Goal: Task Accomplishment & Management: Manage account settings

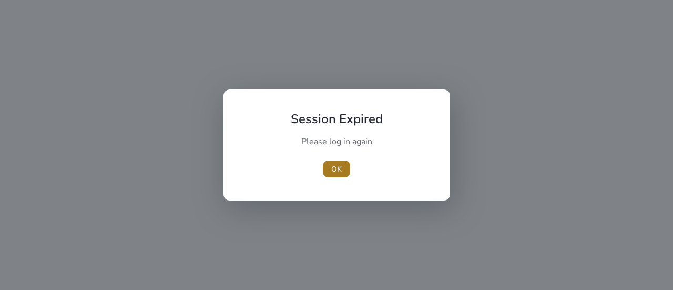
click at [338, 170] on span "OK" at bounding box center [336, 168] width 11 height 11
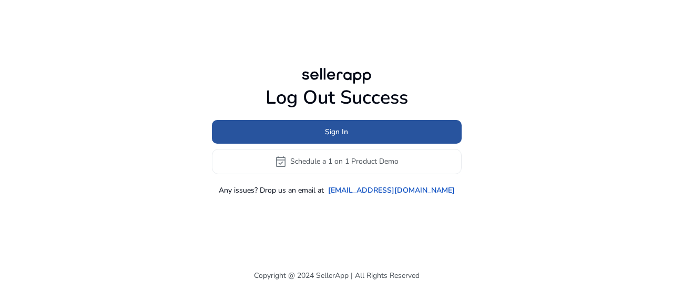
click at [334, 133] on span "Sign In" at bounding box center [336, 131] width 23 height 11
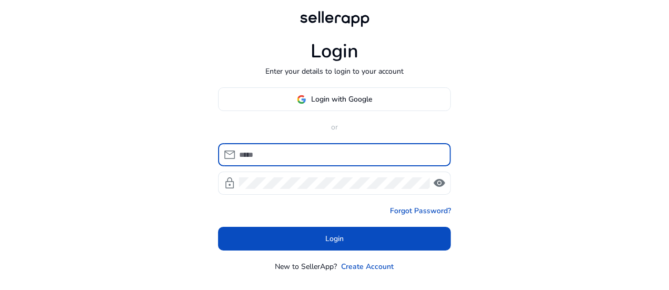
type input "**********"
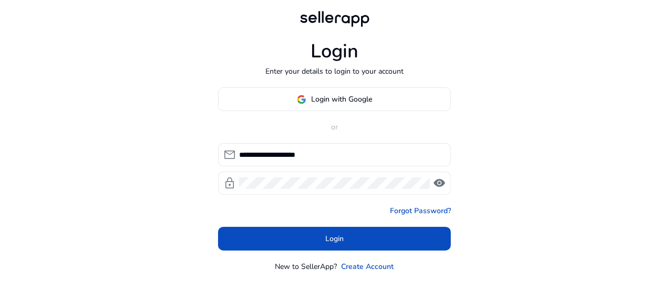
click at [441, 181] on span "visibility" at bounding box center [439, 183] width 13 height 13
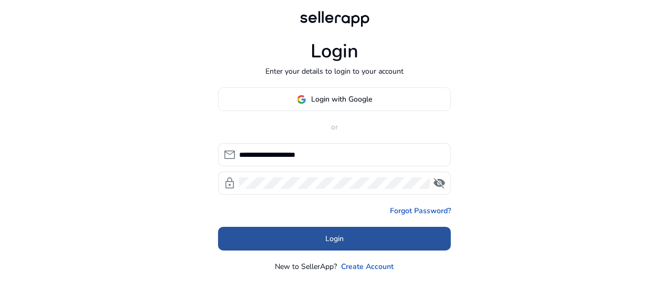
click at [332, 239] on span "Login" at bounding box center [334, 238] width 18 height 11
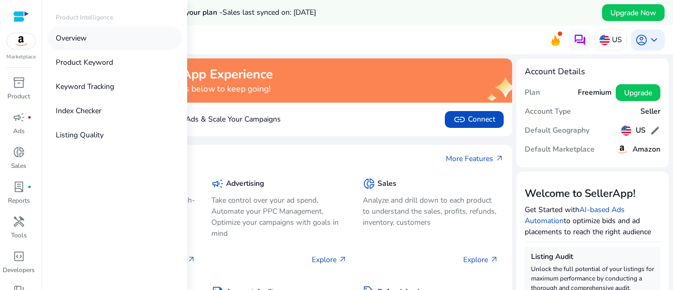
click at [76, 43] on p "Overview" at bounding box center [71, 38] width 31 height 11
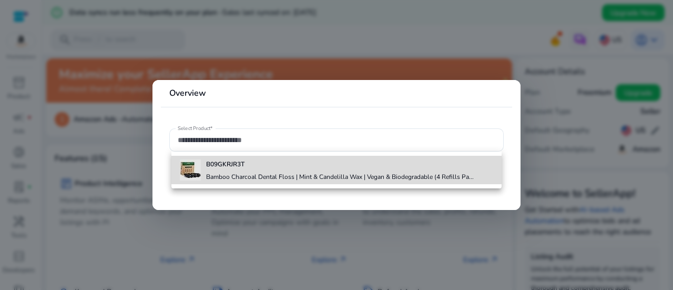
click at [220, 168] on b "B09GKRJR3T" at bounding box center [225, 164] width 38 height 8
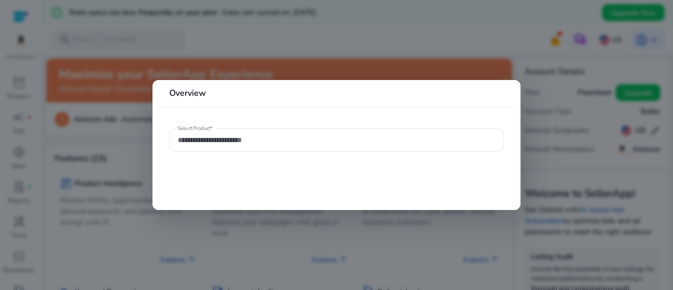
type input "**********"
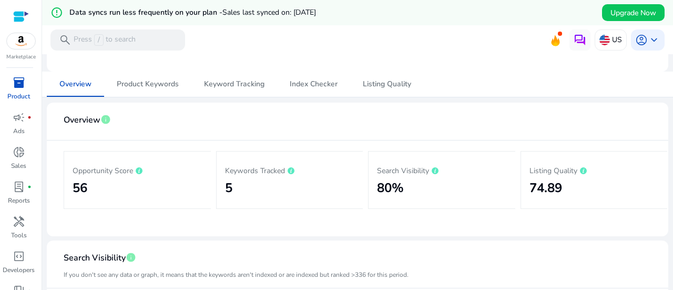
scroll to position [101, 0]
click at [161, 90] on span "Product Keywords" at bounding box center [148, 84] width 62 height 25
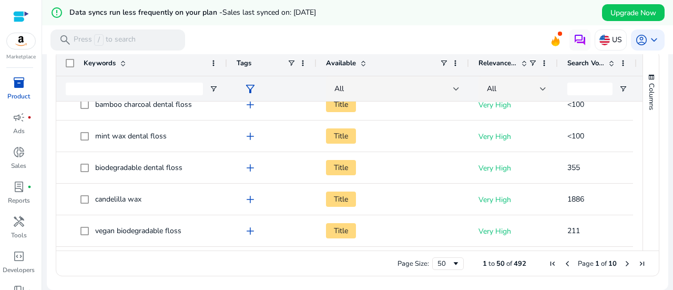
drag, startPoint x: 148, startPoint y: 64, endPoint x: 225, endPoint y: 48, distance: 78.2
click at [225, 48] on mat-sidenav-content "error_outline Data syncs run less frequently on your plan - Sales last synced o…" at bounding box center [357, 145] width 631 height 290
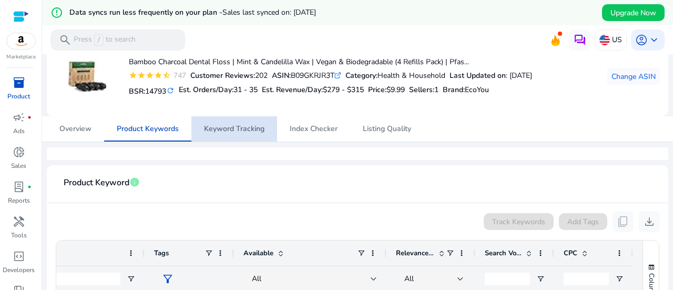
click at [235, 127] on span "Keyword Tracking" at bounding box center [234, 128] width 60 height 7
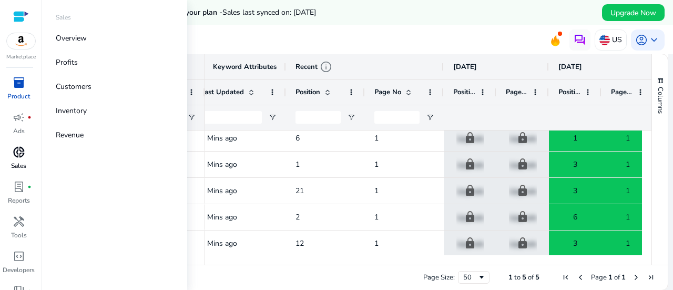
click at [19, 150] on span "donut_small" at bounding box center [19, 152] width 13 height 13
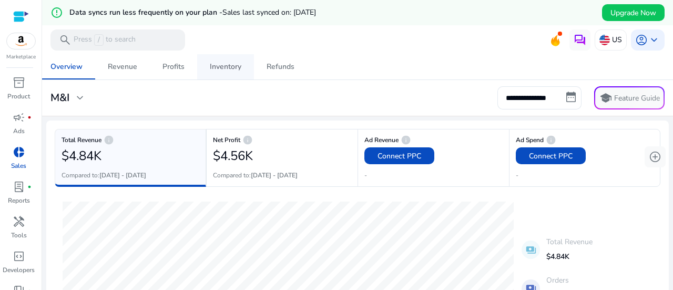
click at [227, 70] on div "Inventory" at bounding box center [226, 66] width 32 height 7
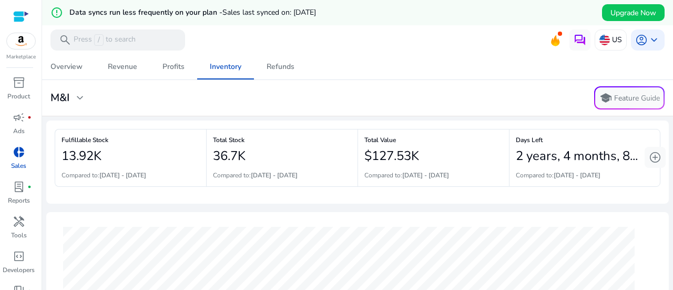
click at [27, 14] on div at bounding box center [21, 17] width 16 height 12
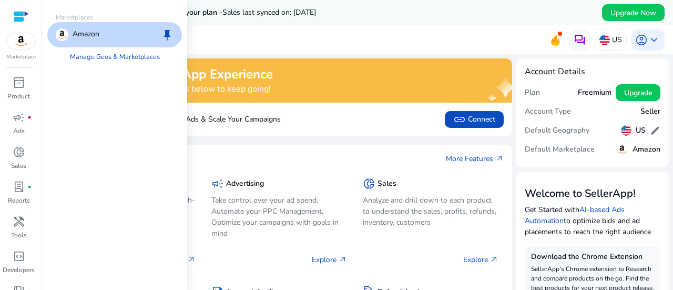
click at [22, 38] on img at bounding box center [21, 41] width 28 height 16
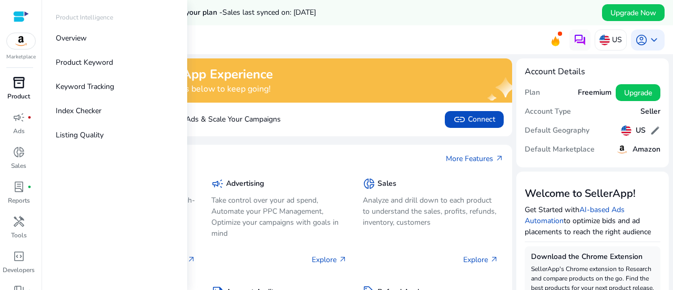
click at [19, 89] on span "inventory_2" at bounding box center [19, 82] width 13 height 13
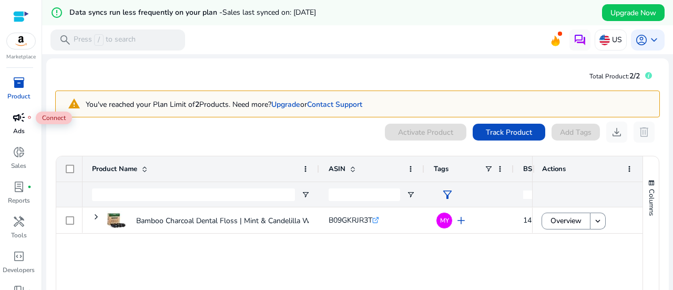
click at [16, 118] on span "campaign" at bounding box center [19, 117] width 13 height 13
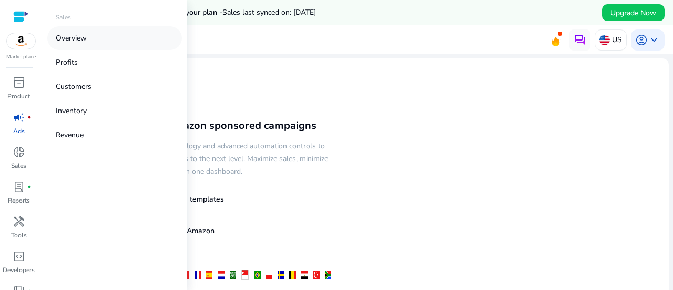
click at [76, 33] on p "Overview" at bounding box center [71, 38] width 31 height 11
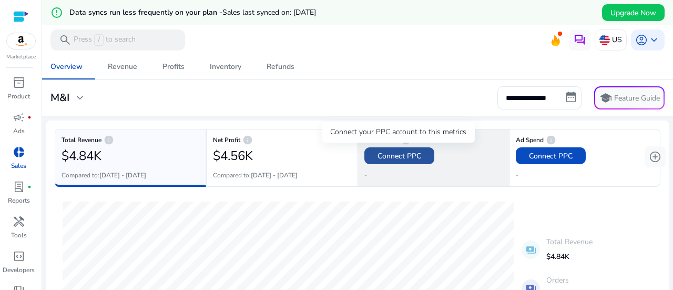
click at [385, 154] on span "Connect PPC" at bounding box center [399, 155] width 44 height 11
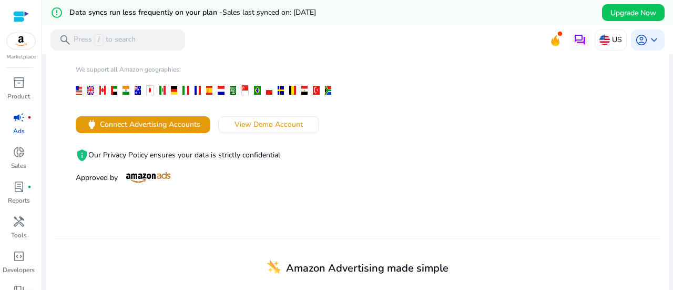
scroll to position [195, 0]
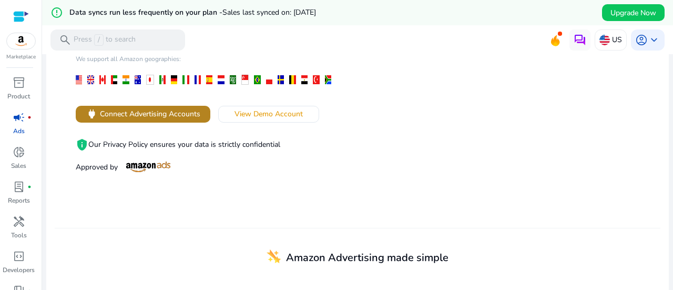
click at [153, 116] on span "Connect Advertising Accounts" at bounding box center [150, 113] width 100 height 11
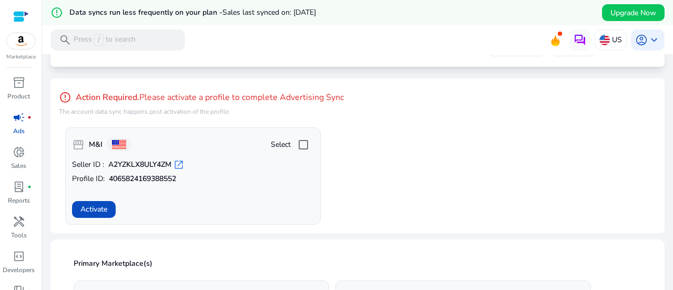
scroll to position [83, 0]
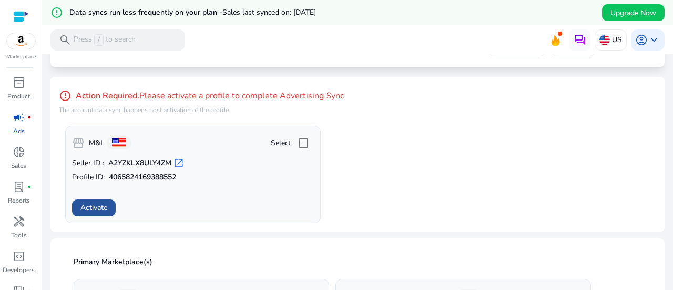
click at [86, 210] on span "Activate" at bounding box center [93, 207] width 27 height 11
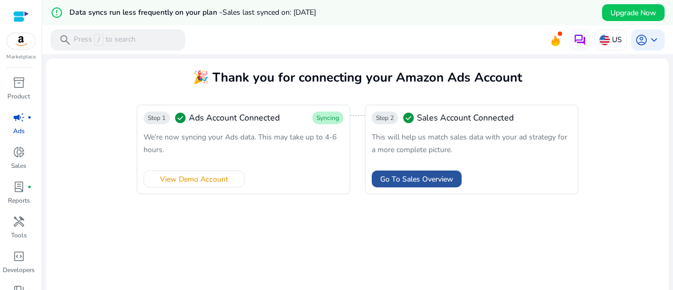
click at [436, 179] on span "Go To Sales Overview" at bounding box center [416, 178] width 73 height 11
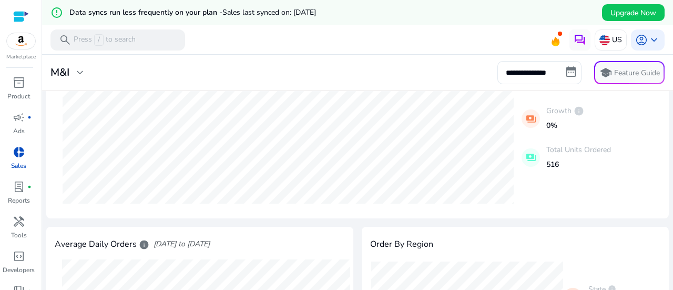
scroll to position [209, 0]
click at [107, 39] on p "Press / to search" at bounding box center [105, 40] width 62 height 12
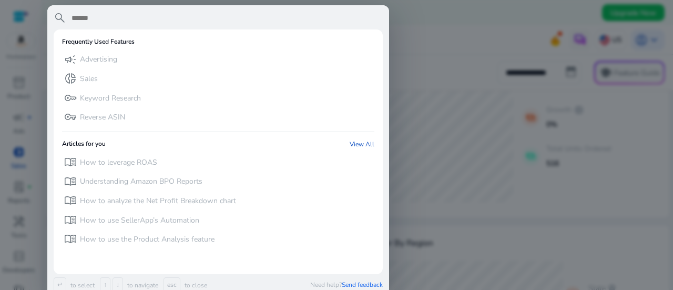
click at [446, 72] on div at bounding box center [336, 145] width 673 height 290
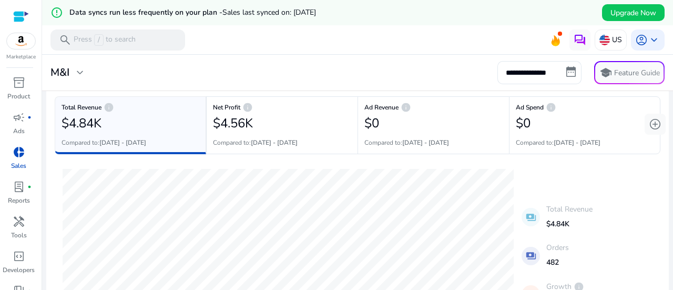
scroll to position [0, 0]
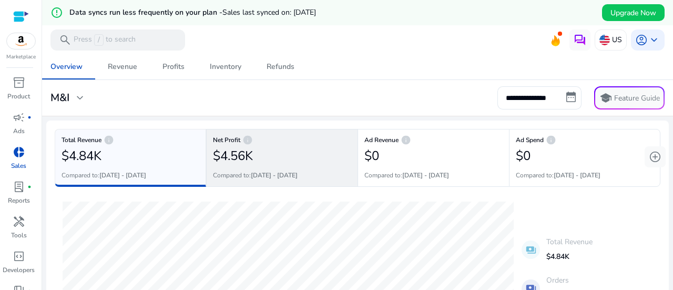
click at [280, 145] on div "$4.56K" at bounding box center [282, 155] width 138 height 21
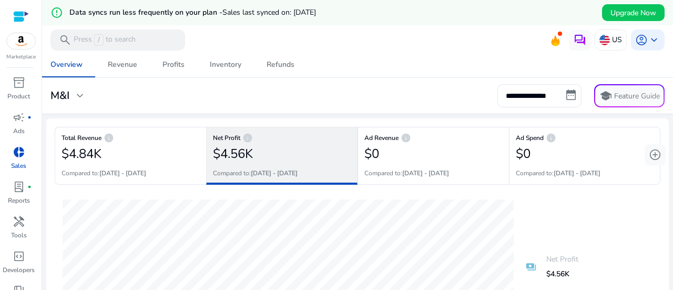
scroll to position [2, 0]
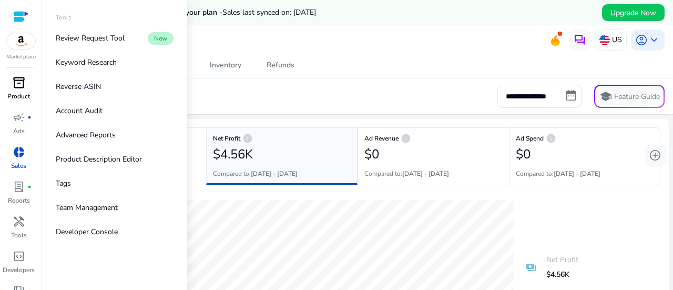
click at [22, 85] on span "inventory_2" at bounding box center [19, 82] width 13 height 13
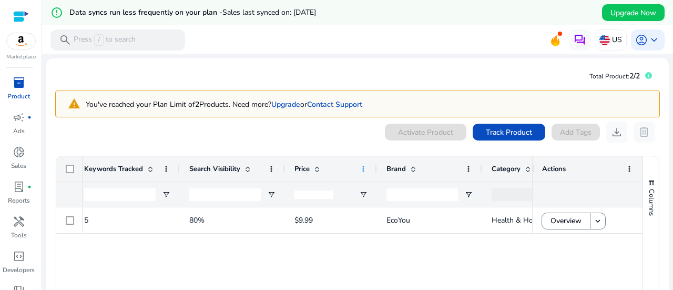
click at [360, 170] on span at bounding box center [363, 168] width 8 height 8
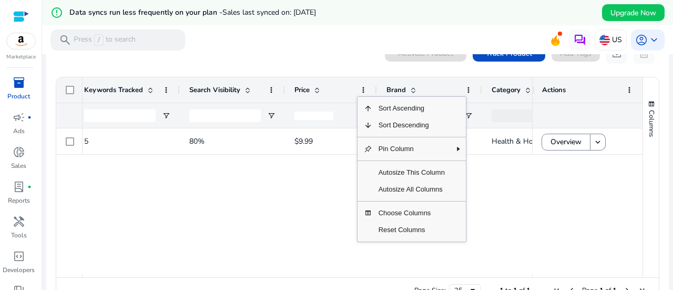
click at [312, 231] on div "5 80% $9.99 EcoYou Health & Household Sep 25, 2025 74.89" at bounding box center [307, 200] width 449 height 145
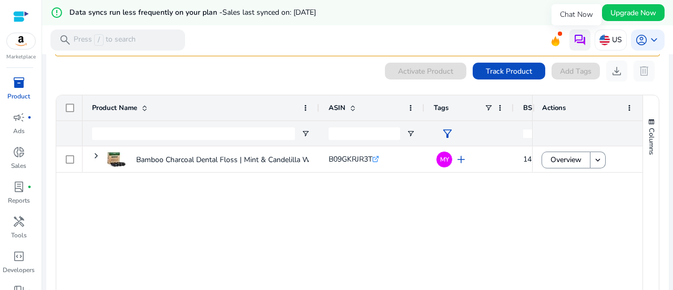
click at [573, 42] on img at bounding box center [579, 40] width 13 height 13
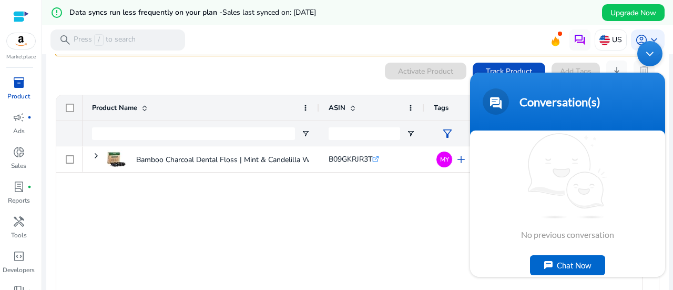
click at [562, 264] on div "Chat Now" at bounding box center [567, 264] width 75 height 20
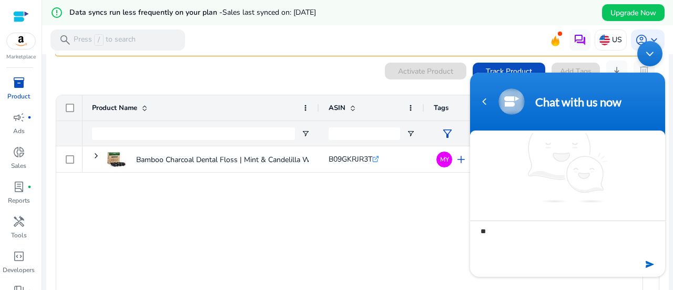
type textarea "*"
type textarea "**********"
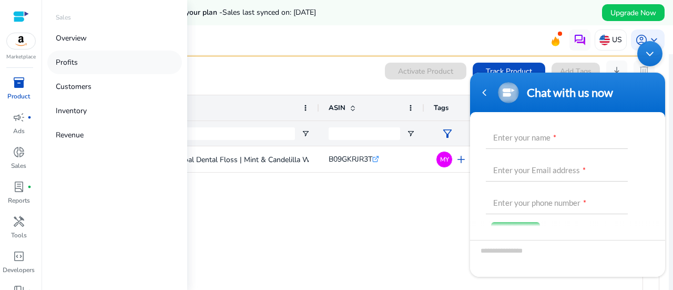
click at [70, 66] on p "Profits" at bounding box center [67, 62] width 22 height 11
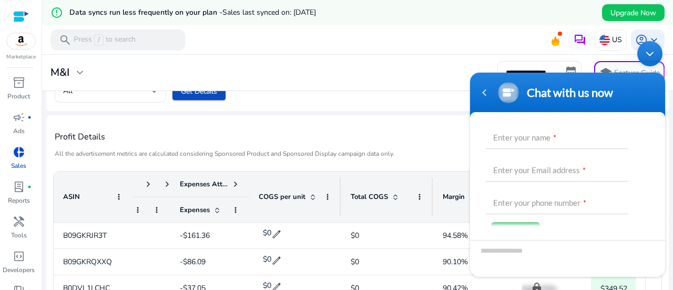
scroll to position [374, 0]
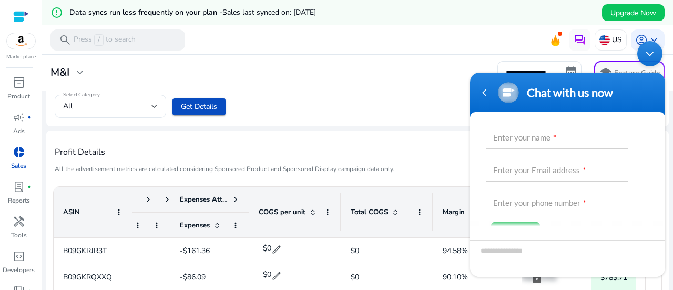
click at [649, 56] on div "Minimize live chat window" at bounding box center [649, 52] width 25 height 25
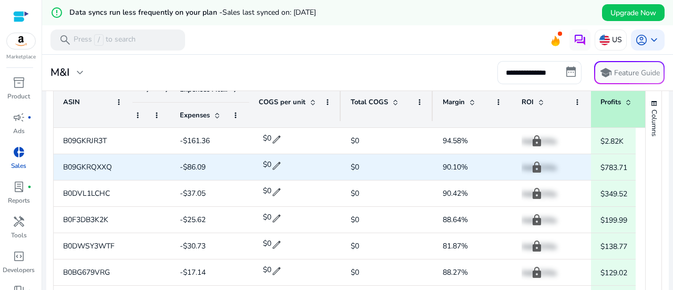
scroll to position [482, 0]
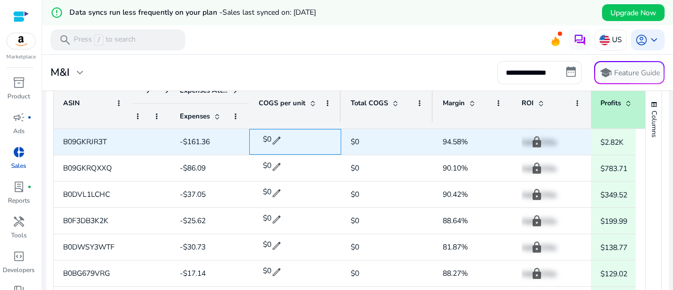
click at [276, 142] on span "edit" at bounding box center [276, 140] width 11 height 11
click at [276, 142] on input "*" at bounding box center [283, 140] width 26 height 17
type input "*"
type input "***"
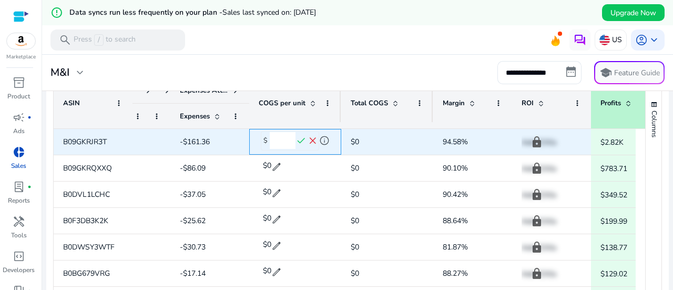
click at [302, 139] on span "check" at bounding box center [301, 141] width 12 height 12
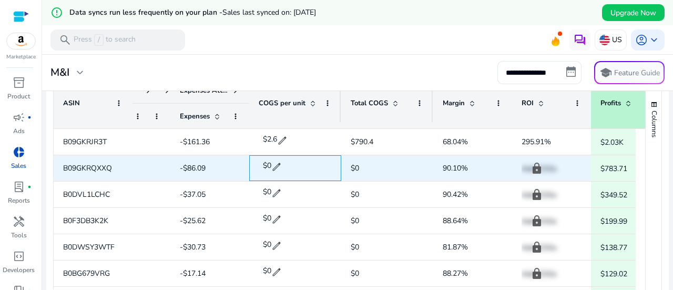
click at [280, 162] on span "edit" at bounding box center [276, 166] width 11 height 11
click at [280, 162] on input "*" at bounding box center [283, 166] width 26 height 17
type input "*"
type input "****"
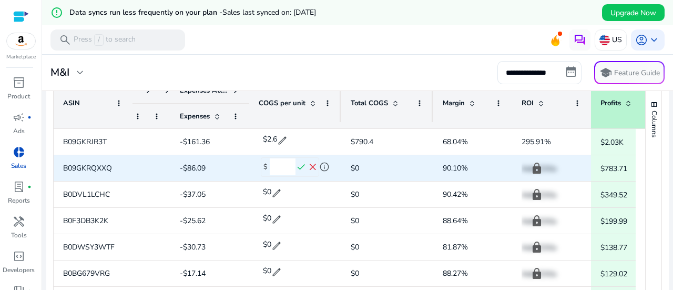
type input "****"
click at [302, 166] on span "check" at bounding box center [301, 167] width 12 height 12
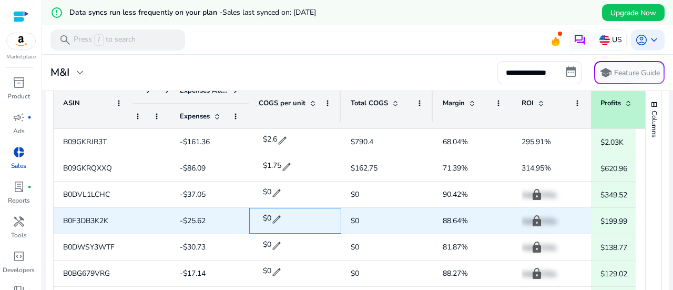
click at [274, 217] on span "edit" at bounding box center [276, 219] width 11 height 11
click at [280, 217] on input "*" at bounding box center [283, 219] width 26 height 17
type input "*"
type input "****"
click at [302, 215] on span "check" at bounding box center [301, 220] width 12 height 12
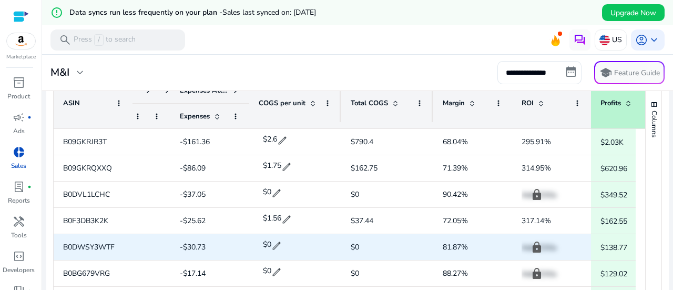
click at [273, 243] on span "edit" at bounding box center [276, 245] width 11 height 11
click at [273, 243] on input "*" at bounding box center [283, 245] width 26 height 17
type input "*"
type input "****"
click at [302, 243] on span "check" at bounding box center [301, 246] width 12 height 12
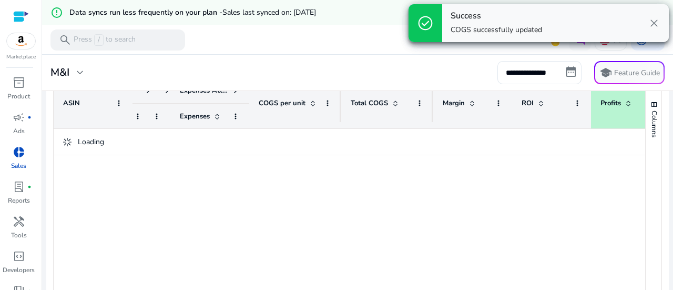
scroll to position [0, 0]
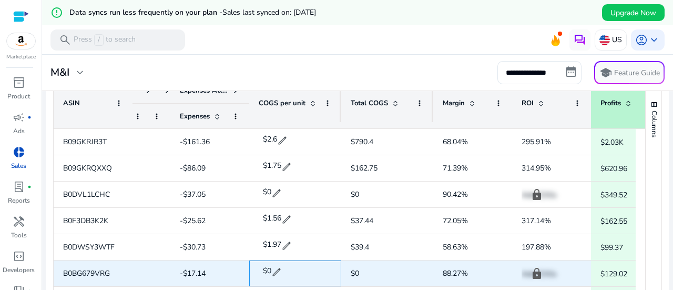
click at [279, 273] on span "edit" at bounding box center [276, 271] width 11 height 11
click at [279, 273] on input "*" at bounding box center [283, 271] width 26 height 17
type input "*"
type input "****"
click at [302, 271] on span "check" at bounding box center [301, 272] width 12 height 12
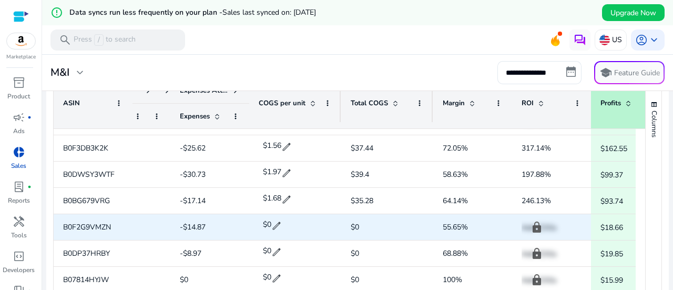
click at [274, 221] on span "edit" at bounding box center [276, 225] width 11 height 11
click at [277, 223] on input "*" at bounding box center [283, 225] width 26 height 17
type input "***"
drag, startPoint x: 301, startPoint y: 223, endPoint x: 298, endPoint y: 237, distance: 13.9
click at [298, 237] on div "B09GKRJR3T 304 $2.98K -$161.36 $2.6 edit $790.4 68.04% 295.91% $2.03K B09GKRQXX…" at bounding box center [362, 174] width 616 height 236
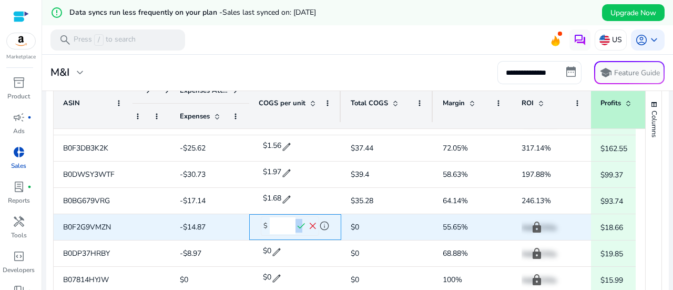
click at [301, 224] on span "check" at bounding box center [301, 226] width 12 height 12
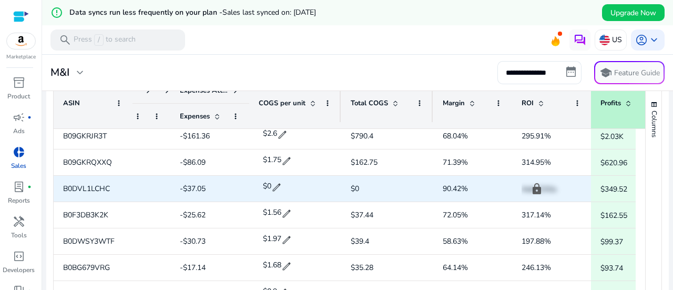
scroll to position [6, 0]
click at [279, 182] on span "edit" at bounding box center [276, 186] width 11 height 11
click at [279, 182] on input "*" at bounding box center [283, 186] width 26 height 17
type input "*"
type input "****"
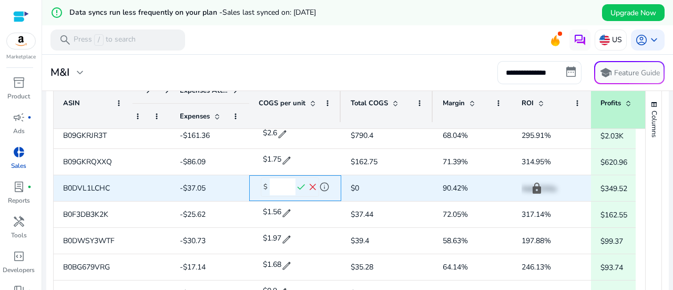
click at [304, 183] on span "check" at bounding box center [301, 187] width 12 height 12
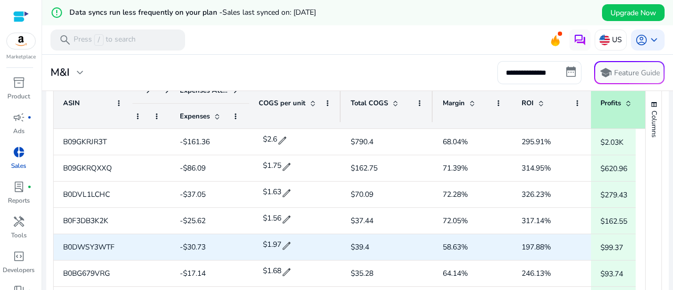
scroll to position [73, 0]
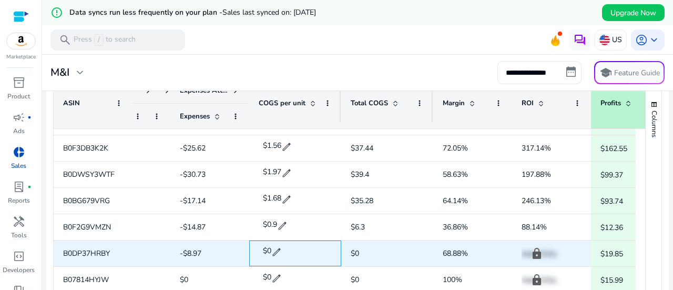
click at [277, 250] on span "edit" at bounding box center [276, 251] width 11 height 11
click at [277, 250] on input "*" at bounding box center [283, 251] width 26 height 17
type input "*"
type input "****"
click at [300, 252] on span "check" at bounding box center [301, 252] width 12 height 12
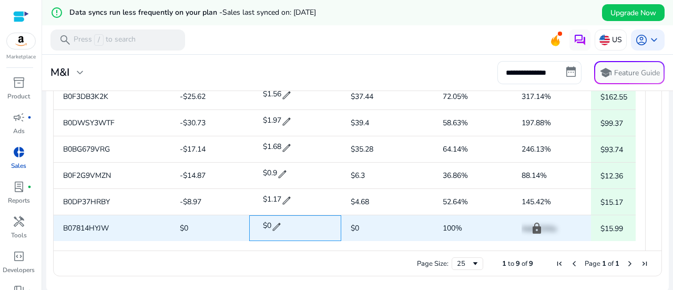
click at [279, 223] on span "edit" at bounding box center [276, 226] width 11 height 11
click at [279, 223] on input "*" at bounding box center [283, 226] width 26 height 17
type input "*"
type input "****"
click at [304, 223] on span "check" at bounding box center [301, 227] width 12 height 12
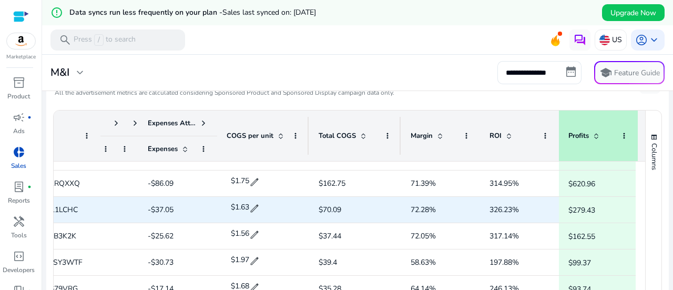
scroll to position [0, 33]
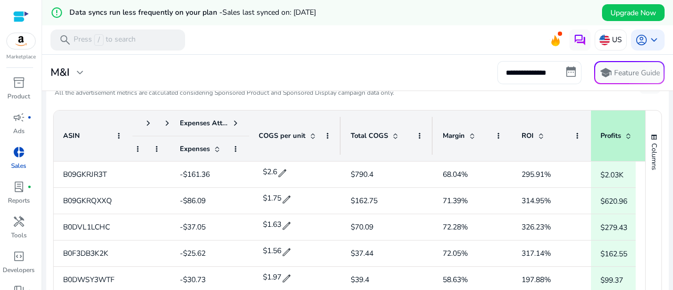
click at [519, 69] on input "**********" at bounding box center [539, 72] width 84 height 23
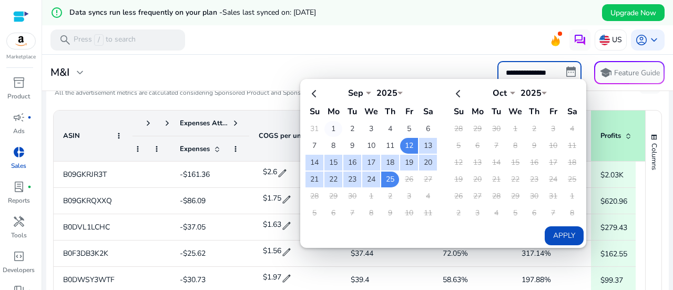
click at [330, 129] on td "1" at bounding box center [333, 129] width 18 height 16
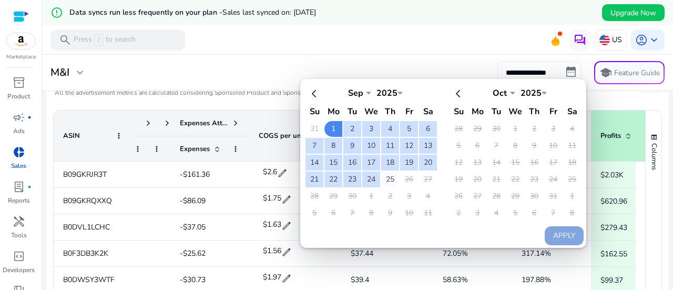
click at [385, 179] on td "25" at bounding box center [390, 179] width 18 height 16
click at [553, 230] on button "Apply" at bounding box center [563, 235] width 39 height 19
type input "**********"
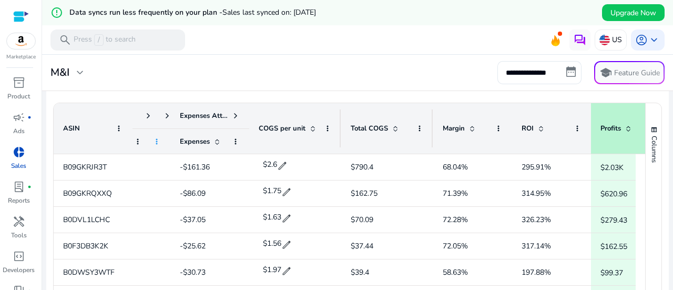
click at [157, 137] on span at bounding box center [156, 141] width 8 height 8
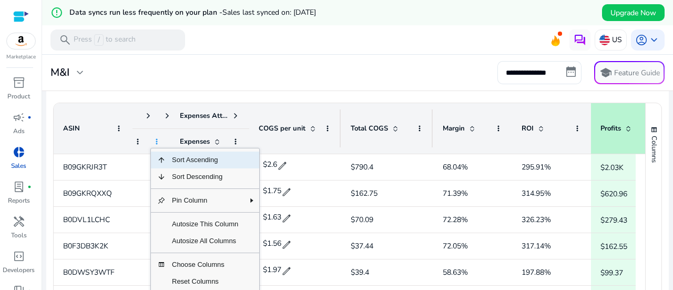
click at [157, 137] on span at bounding box center [156, 141] width 8 height 8
click at [274, 66] on div "**********" at bounding box center [357, 72] width 622 height 23
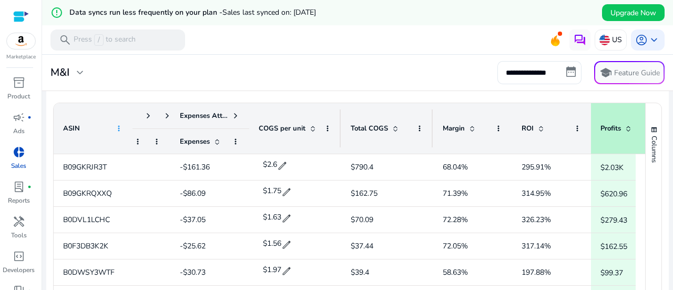
click at [117, 127] on span at bounding box center [119, 128] width 8 height 8
click at [163, 87] on mat-card "**********" at bounding box center [357, 73] width 639 height 36
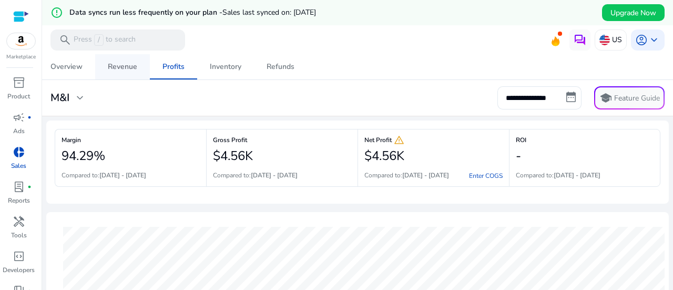
click at [116, 65] on div "Revenue" at bounding box center [122, 66] width 29 height 7
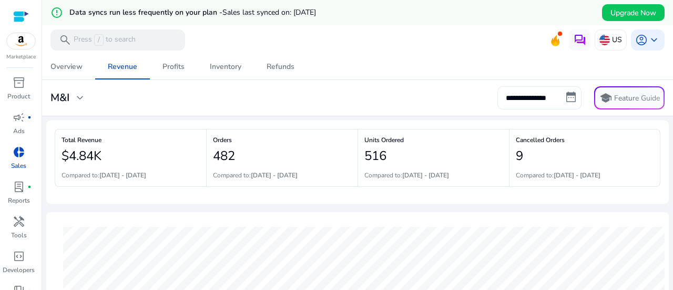
click at [529, 98] on input "**********" at bounding box center [539, 97] width 84 height 23
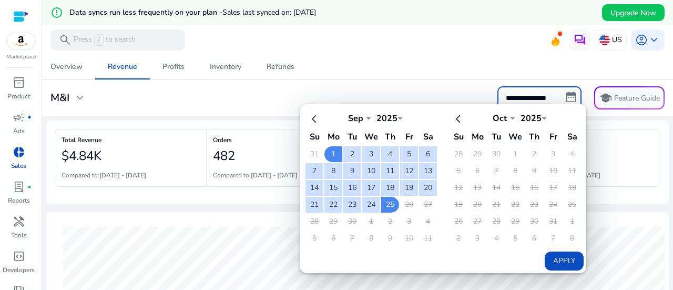
click at [529, 98] on input "**********" at bounding box center [539, 97] width 84 height 23
click at [492, 67] on div "Overview Revenue Profits Inventory Refunds" at bounding box center [357, 66] width 639 height 25
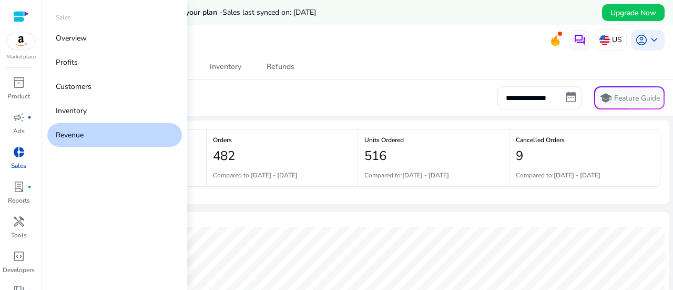
click at [19, 149] on span "donut_small" at bounding box center [19, 152] width 13 height 13
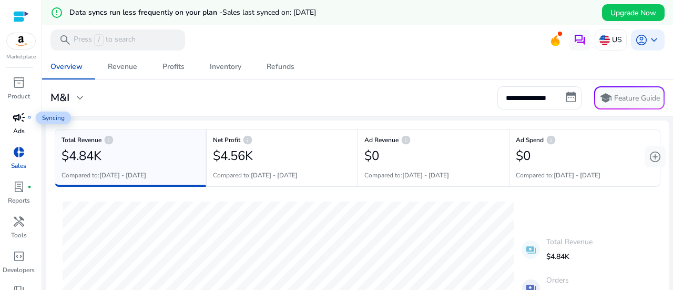
click at [20, 121] on span "campaign" at bounding box center [19, 117] width 13 height 13
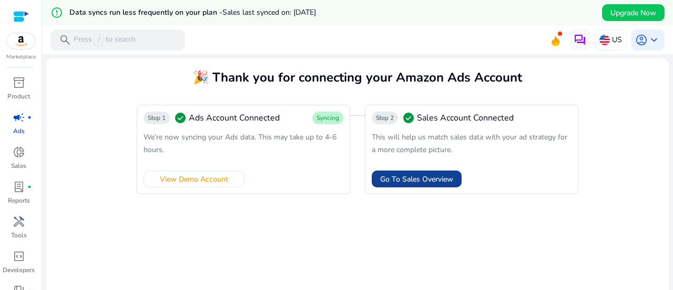
click at [410, 178] on span "Go To Sales Overview" at bounding box center [416, 178] width 73 height 11
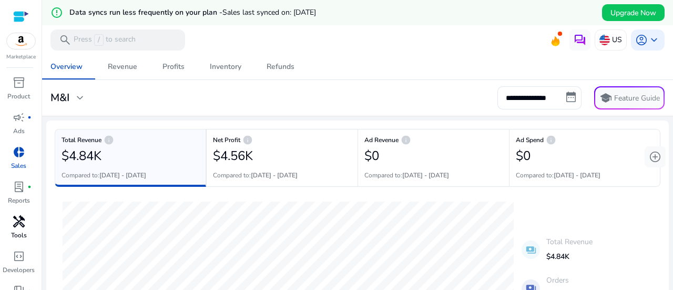
click at [20, 222] on span "handyman" at bounding box center [19, 221] width 13 height 13
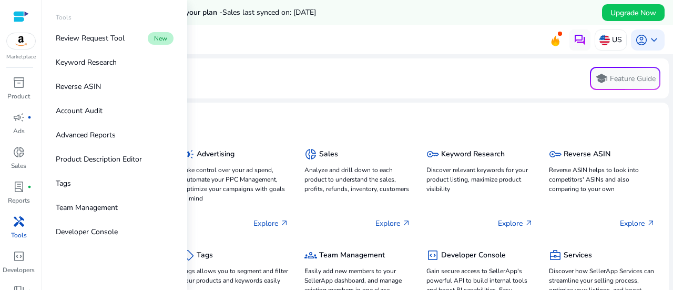
scroll to position [109, 0]
click at [20, 222] on span "handyman" at bounding box center [19, 221] width 13 height 13
click at [81, 34] on p "Review Request Tool" at bounding box center [90, 38] width 69 height 11
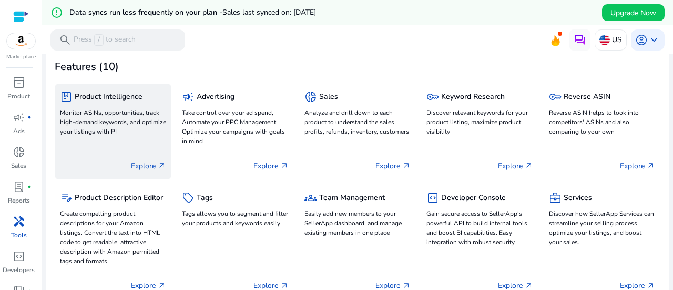
scroll to position [58, 0]
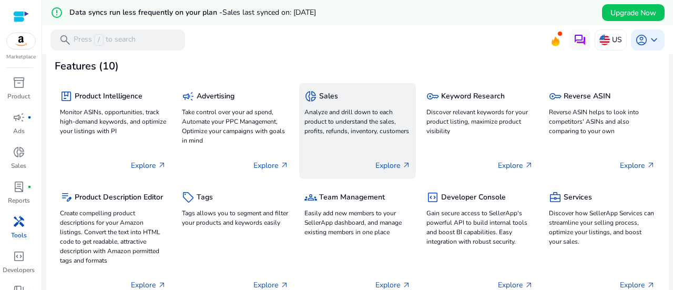
click at [346, 123] on p "Analyze and drill down to each product to understand the sales, profits, refund…" at bounding box center [357, 121] width 106 height 28
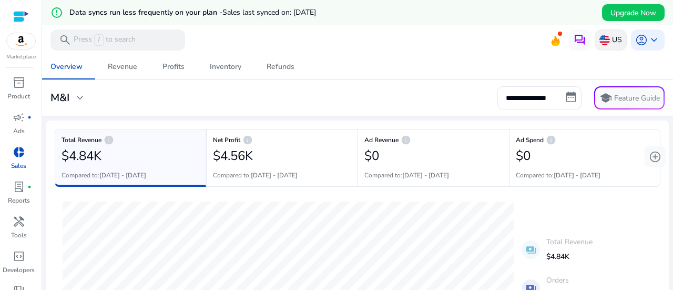
click at [604, 39] on img at bounding box center [604, 40] width 11 height 11
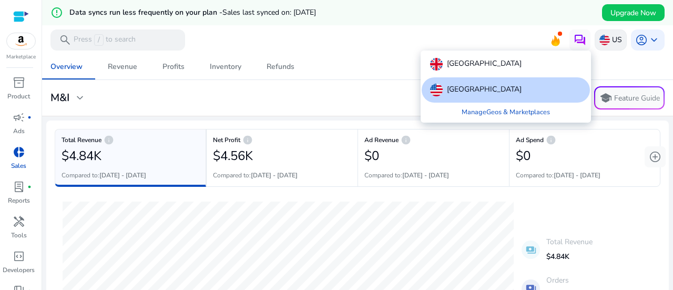
click at [604, 39] on div at bounding box center [336, 145] width 673 height 290
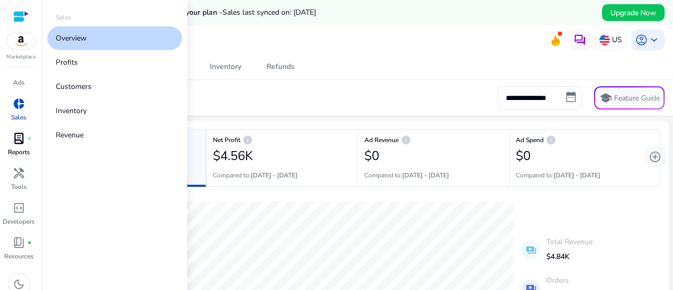
scroll to position [57, 0]
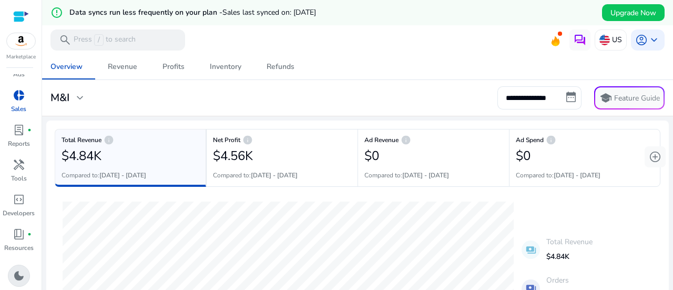
click at [22, 275] on span "dark_mode" at bounding box center [19, 275] width 13 height 13
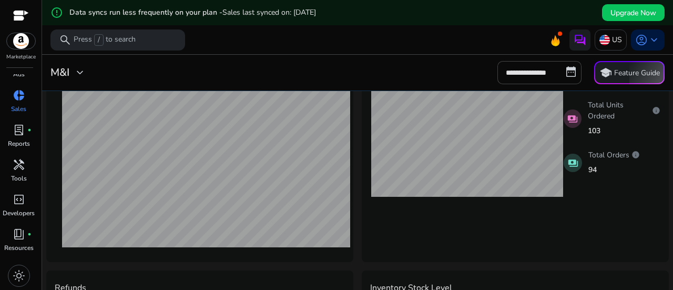
scroll to position [430, 0]
click at [12, 272] on div "light_mode" at bounding box center [19, 275] width 22 height 22
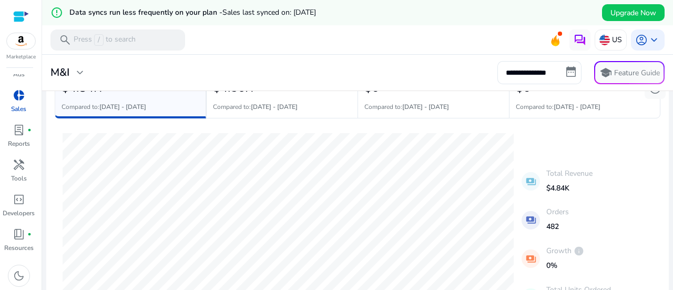
scroll to position [0, 0]
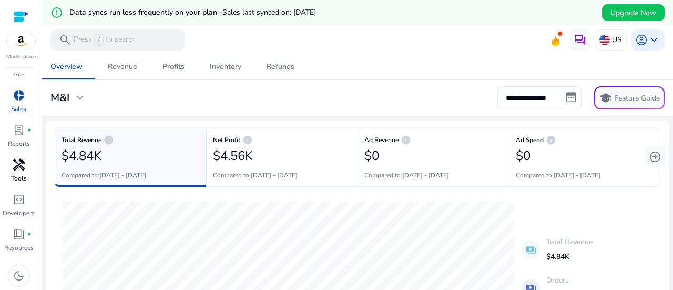
click at [17, 160] on span "handyman" at bounding box center [19, 164] width 13 height 13
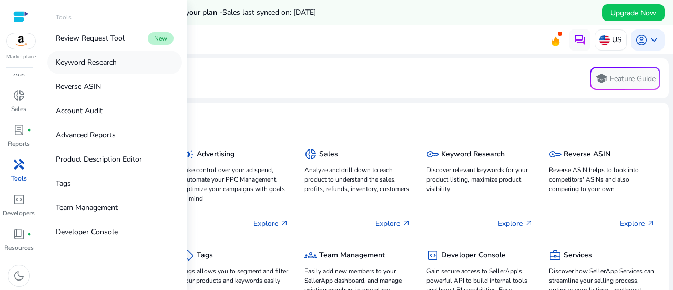
click at [113, 56] on link "Keyword Research" at bounding box center [114, 62] width 135 height 24
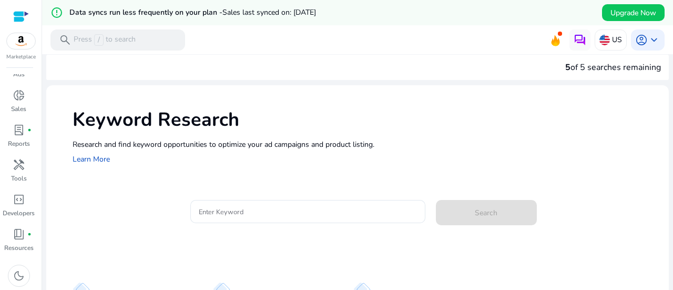
scroll to position [12, 0]
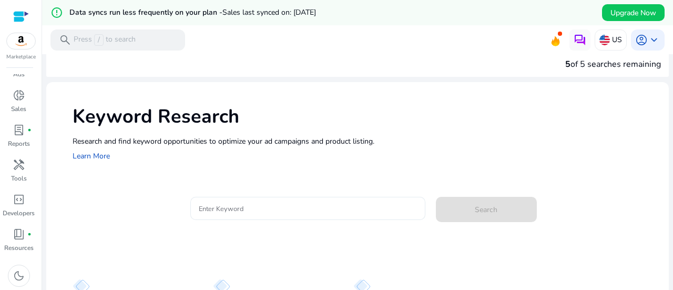
click at [281, 209] on input "Enter Keyword" at bounding box center [308, 208] width 218 height 12
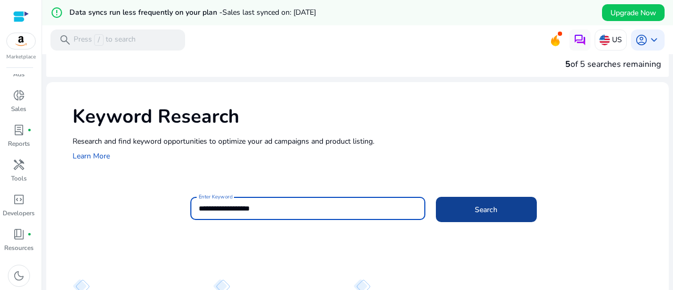
type input "**********"
click at [486, 210] on span "Search" at bounding box center [486, 209] width 23 height 11
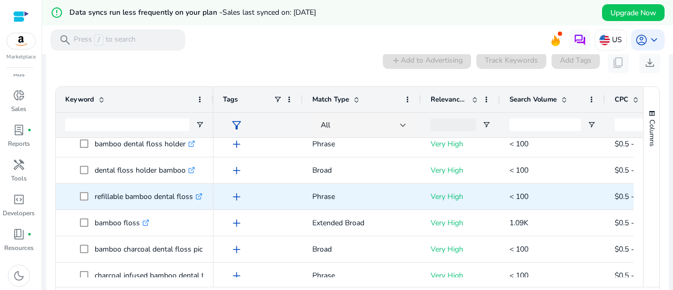
scroll to position [171, 0]
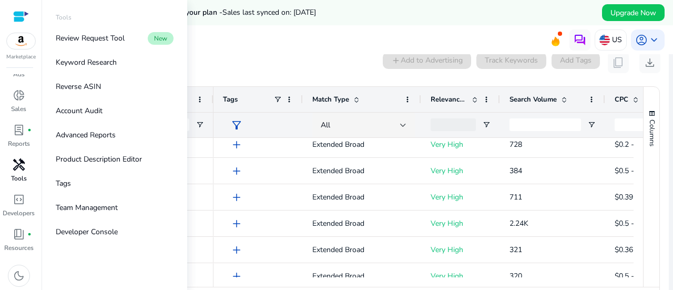
click at [13, 170] on span "handyman" at bounding box center [19, 164] width 13 height 13
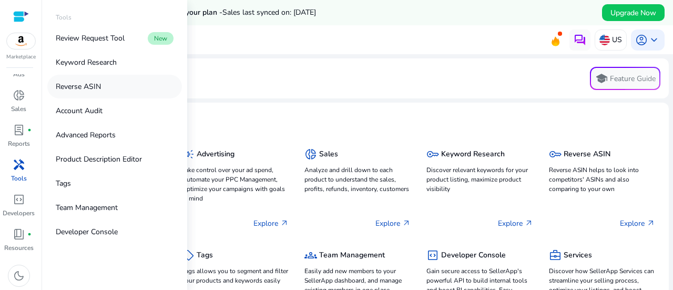
click at [91, 89] on p "Reverse ASIN" at bounding box center [78, 86] width 45 height 11
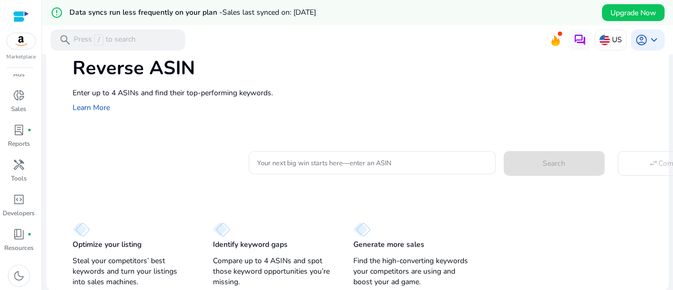
click at [274, 158] on input "Your next big win starts here—enter an ASIN" at bounding box center [372, 163] width 230 height 12
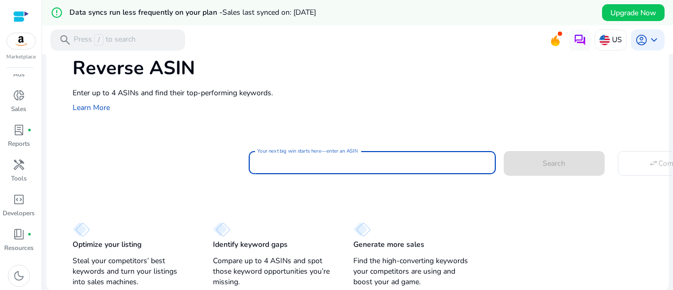
paste input "**********"
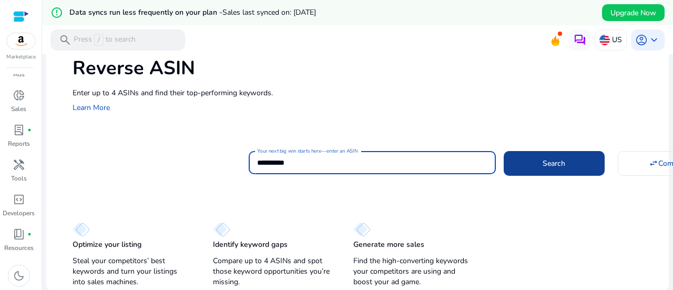
type input "**********"
click at [569, 160] on span at bounding box center [553, 162] width 101 height 25
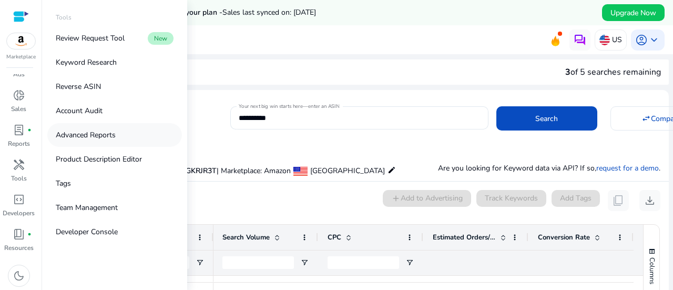
click at [116, 132] on p "Advanced Reports" at bounding box center [86, 134] width 60 height 11
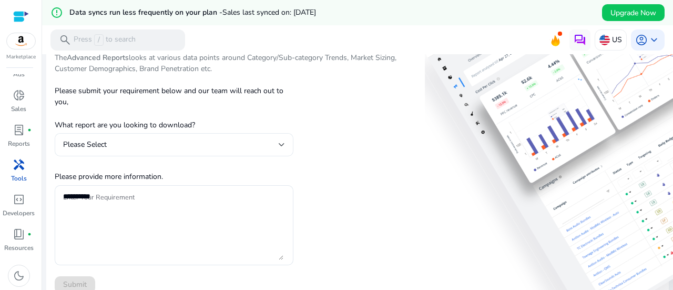
click at [275, 146] on div "Please Select" at bounding box center [170, 145] width 215 height 12
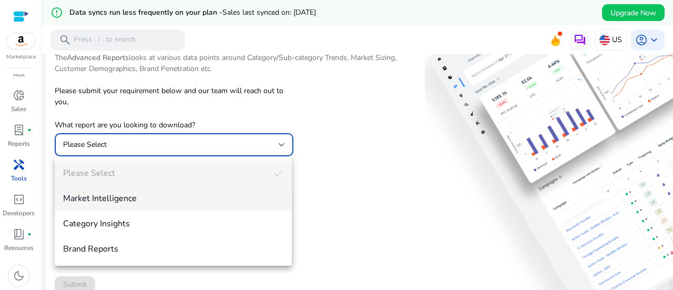
click at [126, 201] on span "Market Intelligence" at bounding box center [173, 198] width 220 height 12
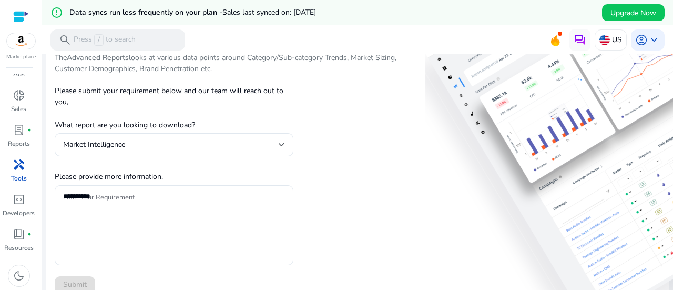
click at [324, 160] on div "SellerApp stands as a prominent data analytics firm collaborating with brands t…" at bounding box center [234, 268] width 358 height 489
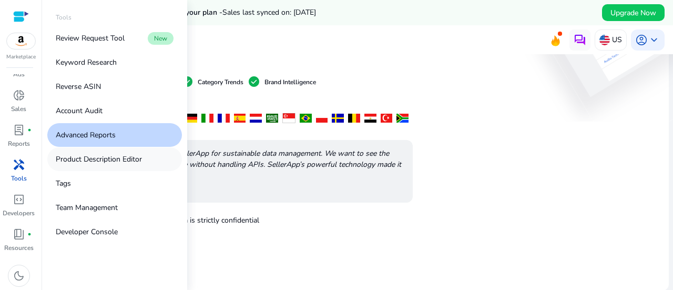
click at [98, 159] on p "Product Description Editor" at bounding box center [99, 158] width 86 height 11
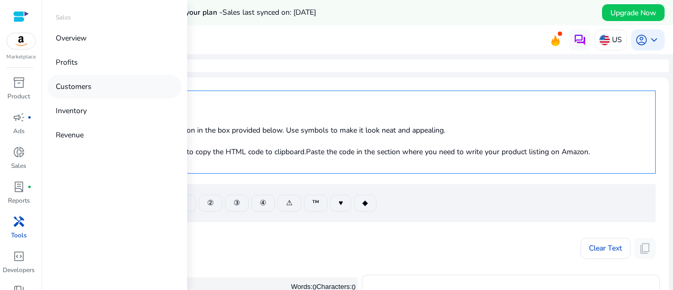
click at [70, 91] on p "Customers" at bounding box center [74, 86] width 36 height 11
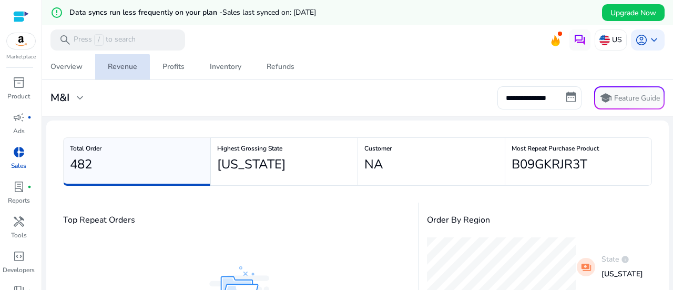
click at [121, 68] on div "Revenue" at bounding box center [122, 66] width 29 height 7
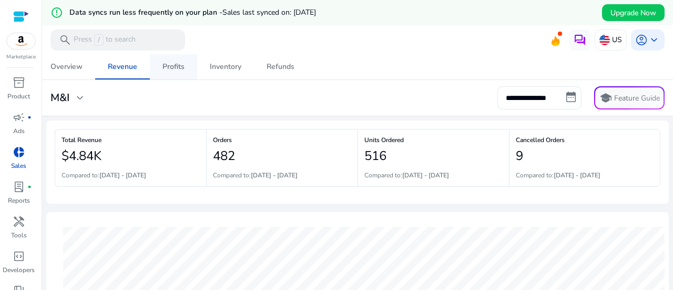
click at [183, 63] on div "Profits" at bounding box center [173, 66] width 22 height 7
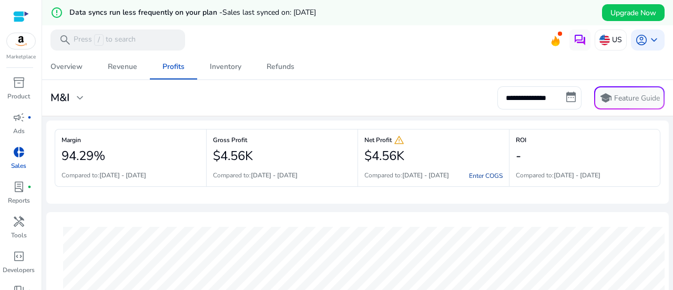
click at [490, 173] on link "Enter COGS" at bounding box center [486, 175] width 34 height 8
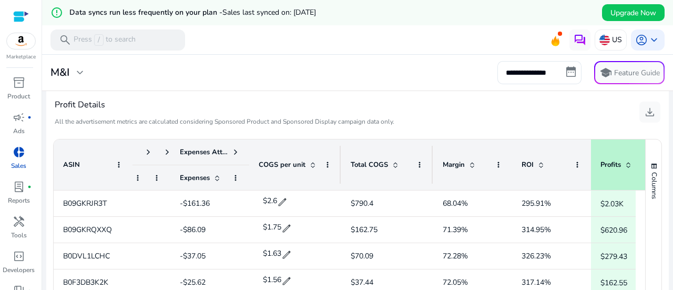
scroll to position [421, 0]
click at [167, 151] on span at bounding box center [167, 151] width 8 height 8
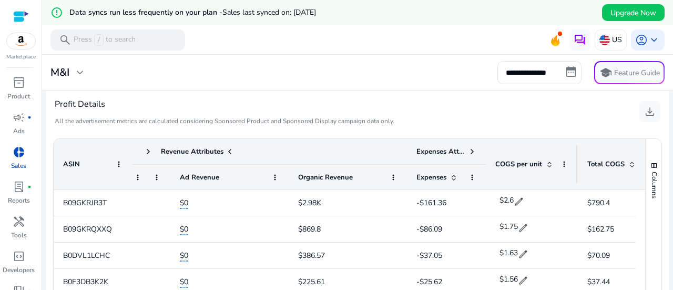
click at [146, 149] on span at bounding box center [148, 151] width 8 height 8
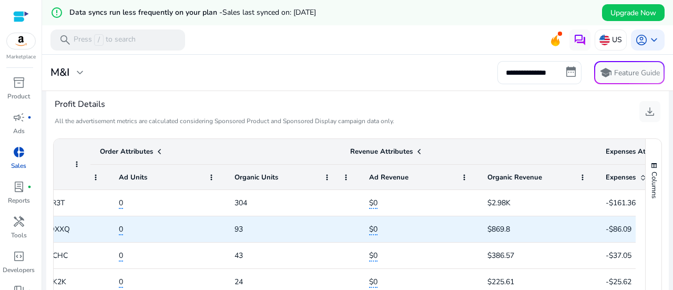
scroll to position [0, 61]
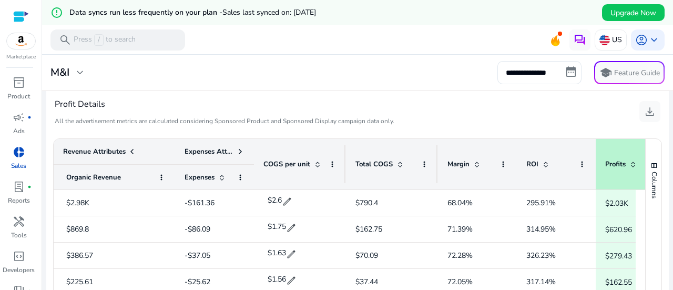
click at [129, 150] on span at bounding box center [132, 151] width 8 height 8
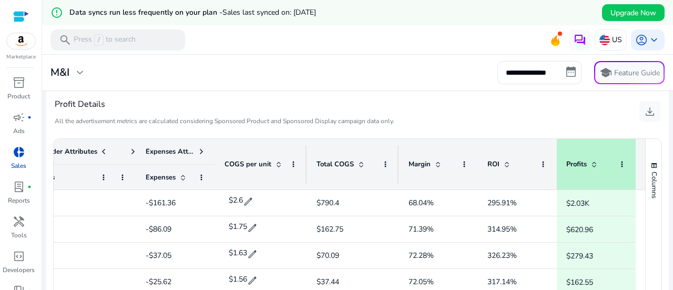
click at [129, 150] on span at bounding box center [133, 151] width 8 height 8
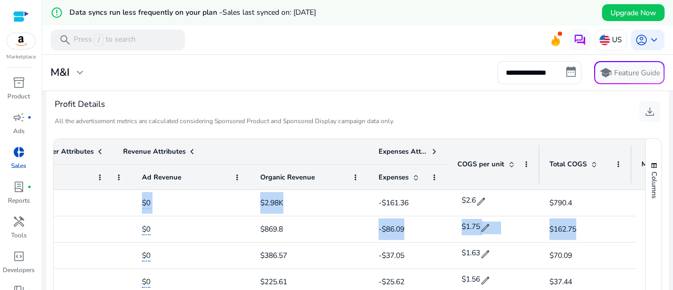
click at [101, 152] on span at bounding box center [101, 151] width 8 height 8
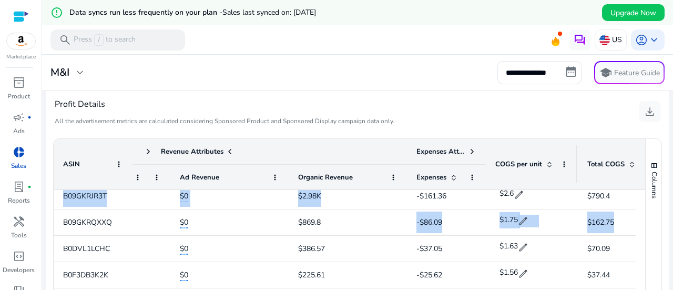
click at [147, 153] on span at bounding box center [148, 151] width 8 height 8
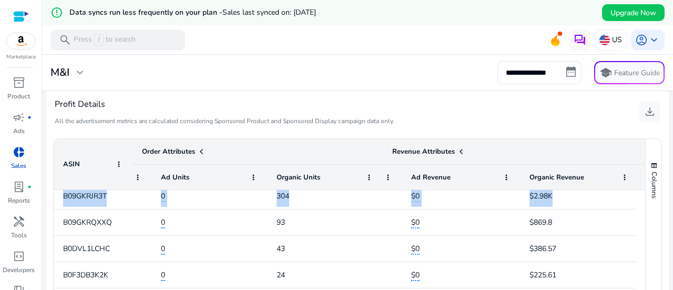
click at [269, 144] on div "Order Attributes" at bounding box center [257, 151] width 231 height 15
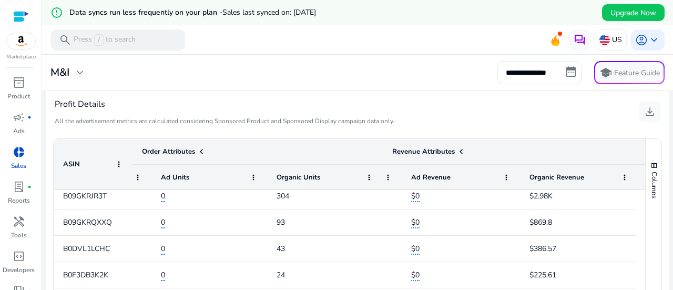
click at [434, 129] on div "Profit Details All the advertisement metrics are calculated considering Sponsor…" at bounding box center [357, 111] width 605 height 41
